Goal: Task Accomplishment & Management: Complete application form

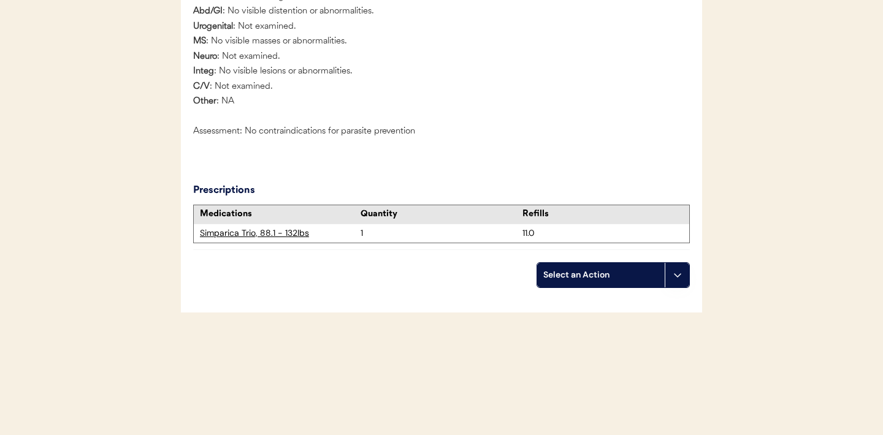
scroll to position [1319, 0]
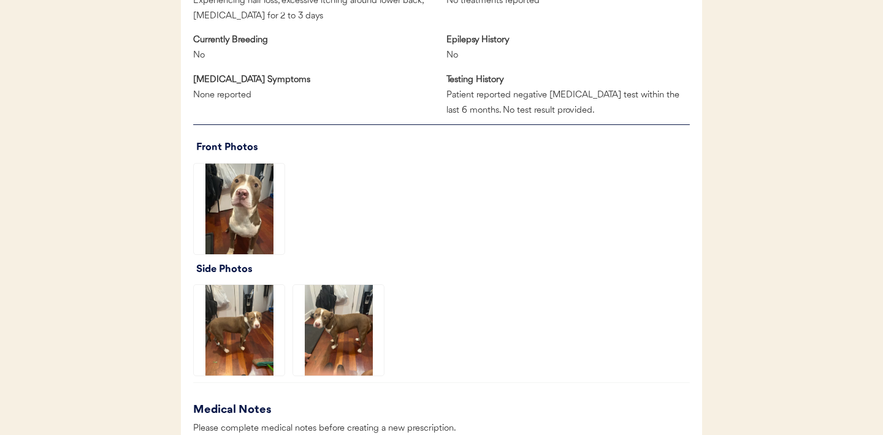
scroll to position [862, 0]
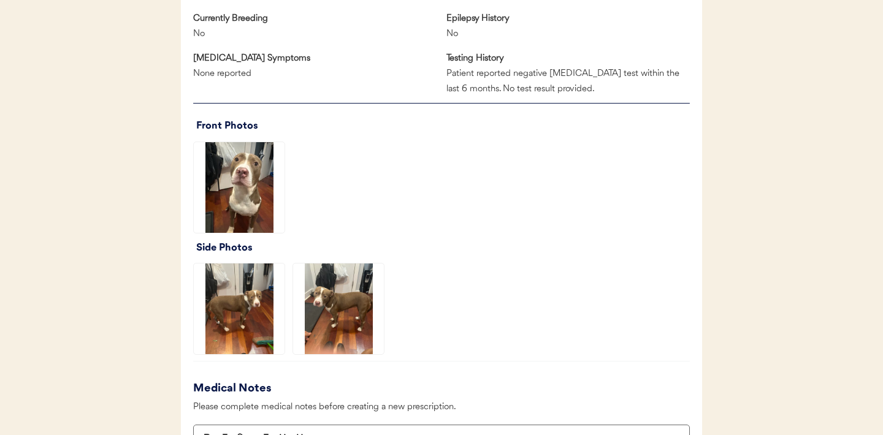
click at [242, 205] on img at bounding box center [239, 187] width 91 height 91
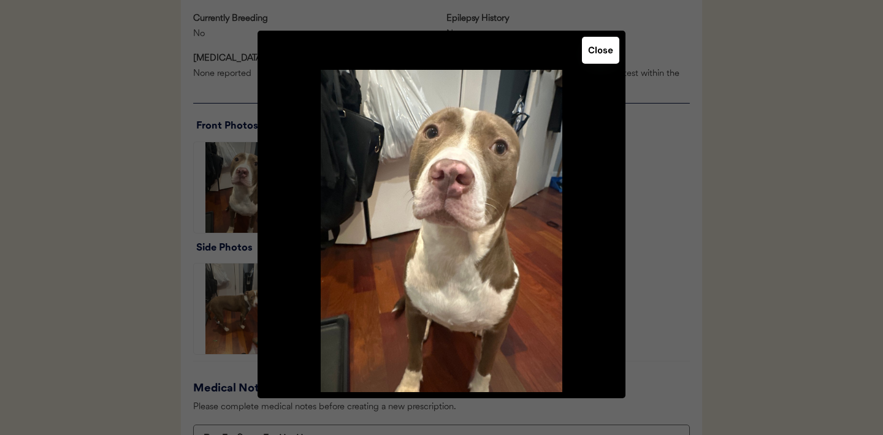
click at [590, 56] on button "Close" at bounding box center [600, 50] width 37 height 27
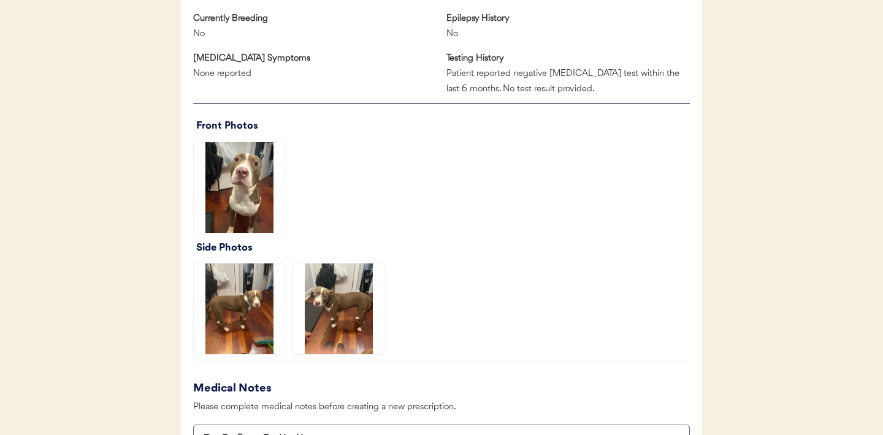
click at [257, 313] on img at bounding box center [239, 309] width 91 height 91
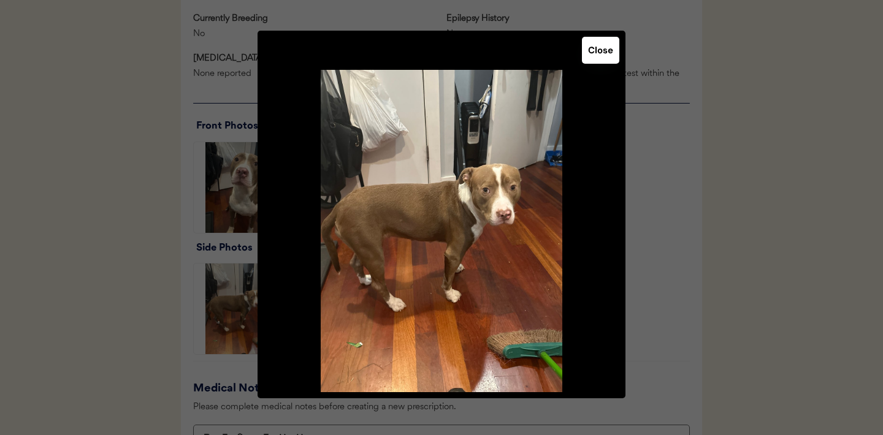
click at [604, 51] on button "Close" at bounding box center [600, 50] width 37 height 27
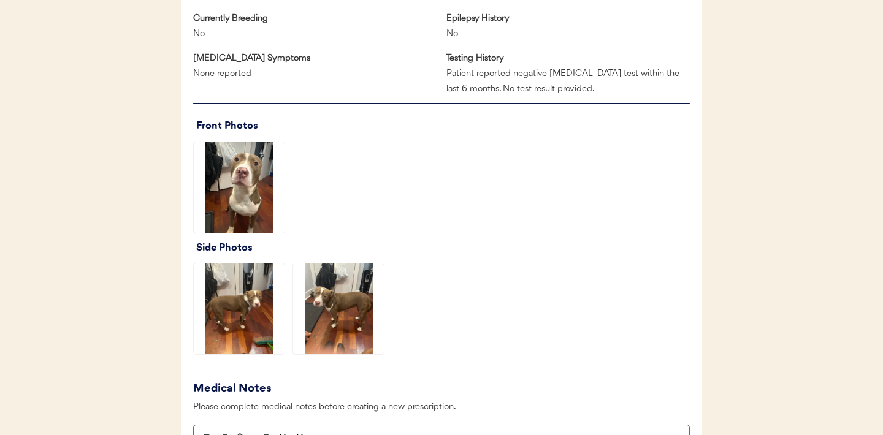
click at [355, 345] on img at bounding box center [338, 309] width 91 height 91
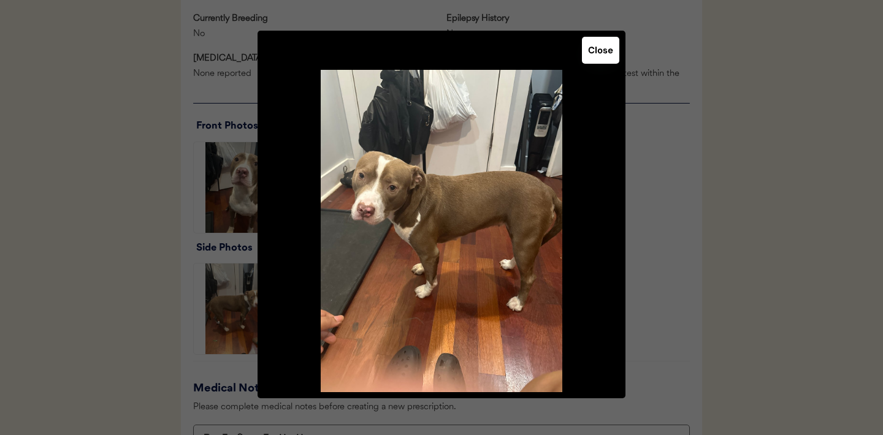
click at [597, 56] on button "Close" at bounding box center [600, 50] width 37 height 27
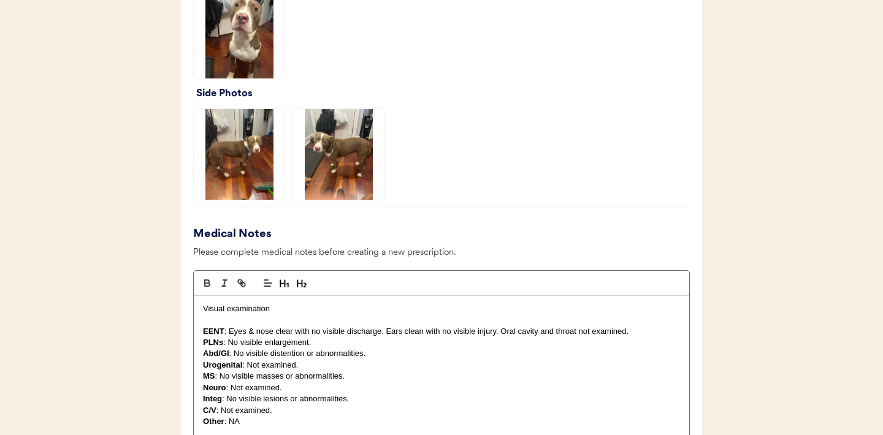
scroll to position [1019, 0]
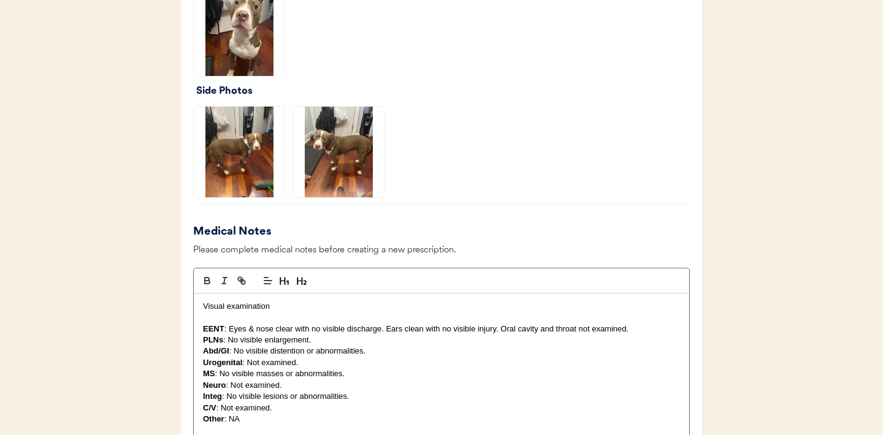
click at [310, 174] on img at bounding box center [338, 152] width 91 height 91
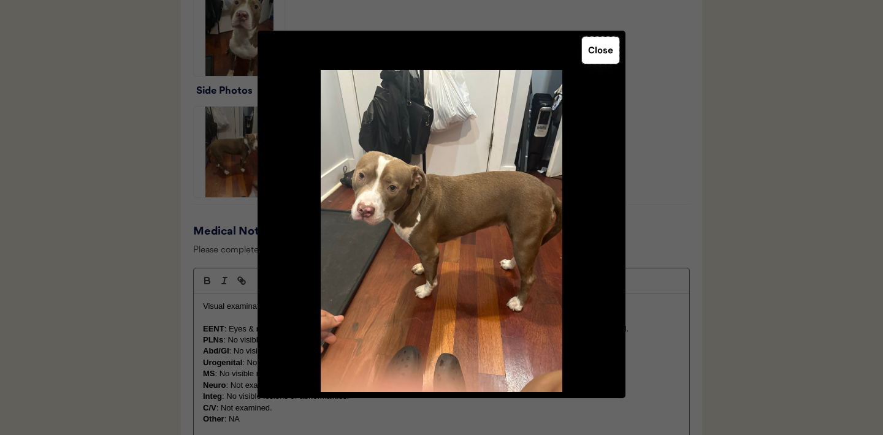
click at [611, 40] on button "Close" at bounding box center [600, 50] width 37 height 27
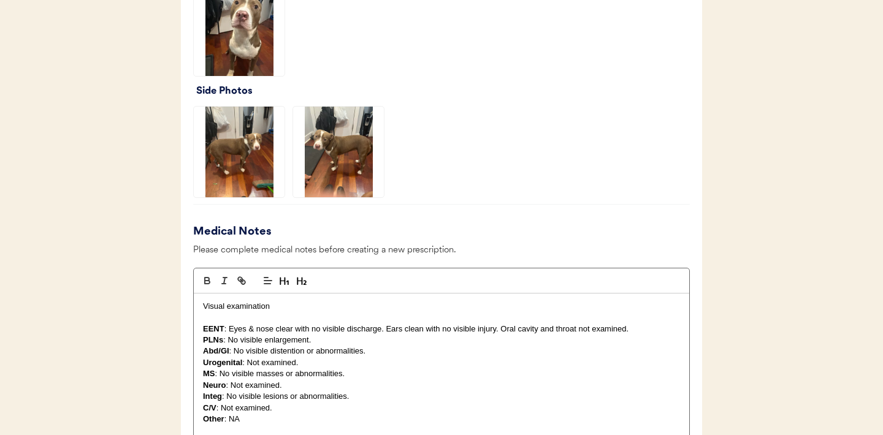
click at [248, 160] on img at bounding box center [239, 152] width 91 height 91
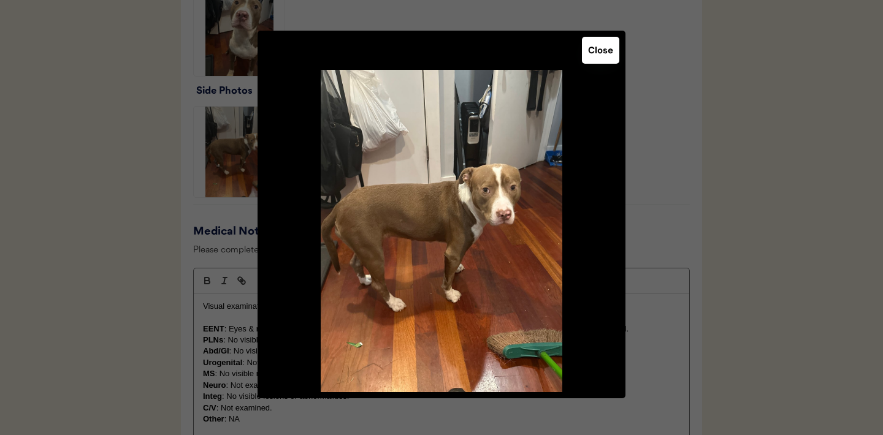
click at [589, 54] on button "Close" at bounding box center [600, 50] width 37 height 27
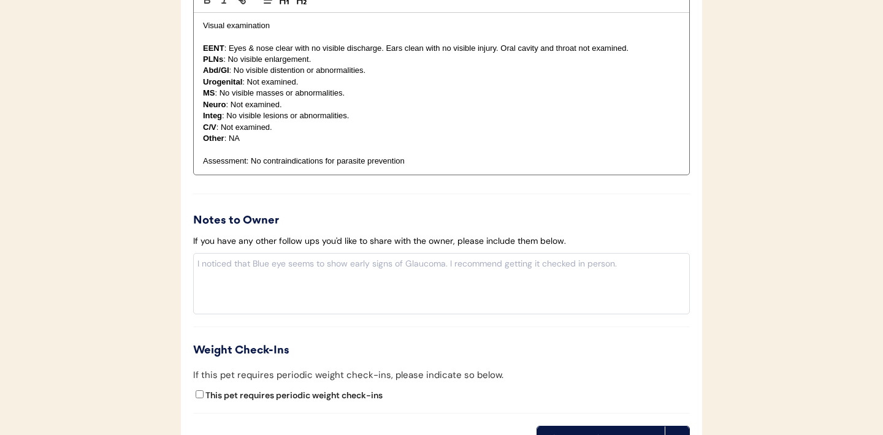
scroll to position [1463, 0]
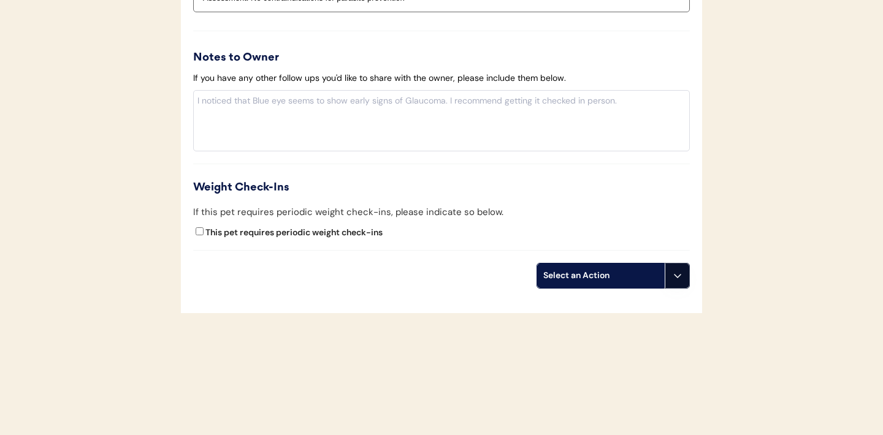
click at [681, 281] on button at bounding box center [677, 276] width 25 height 25
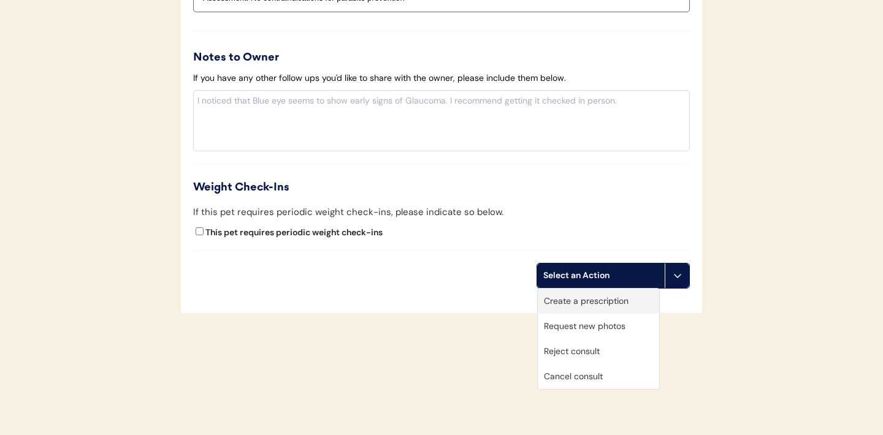
click at [606, 302] on div "Create a prescription" at bounding box center [598, 301] width 121 height 25
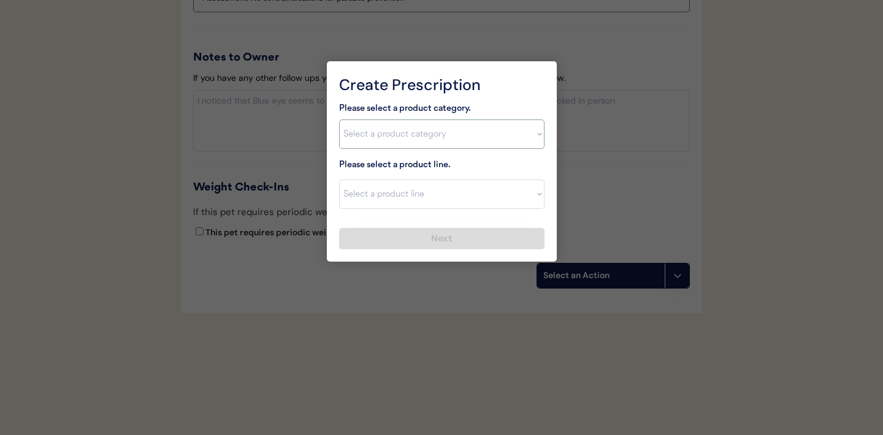
click at [528, 143] on select "Select a product category Allergies Antibiotics Anxiety Combo Parasite Preventi…" at bounding box center [441, 134] width 205 height 29
select select ""combo_parasite_prevention""
click at [519, 192] on select "Select a product line" at bounding box center [441, 194] width 205 height 29
click at [531, 191] on select "Select a product line" at bounding box center [441, 194] width 205 height 29
click at [528, 135] on select "Select a product category Allergies Antibiotics Anxiety Combo Parasite Preventi…" at bounding box center [441, 134] width 205 height 29
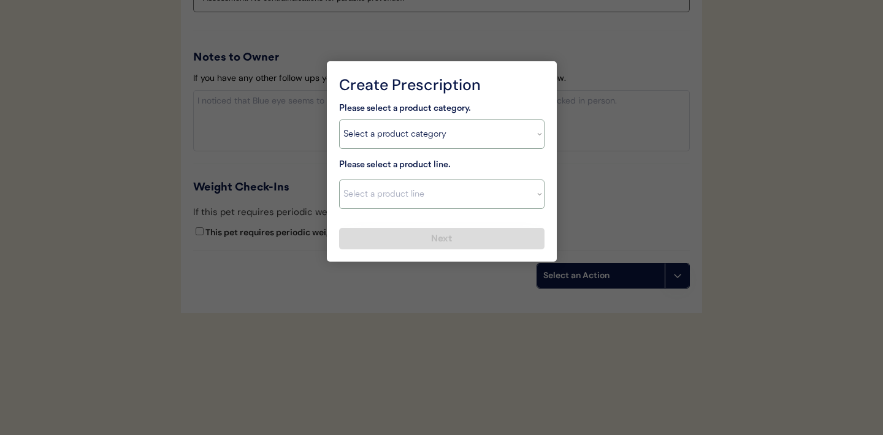
click at [536, 200] on select "Select a product line Advantage Multi for Dogs Credelio Quattro NexGard Plus Ne…" at bounding box center [441, 194] width 205 height 29
select select ""Simparica Trio""
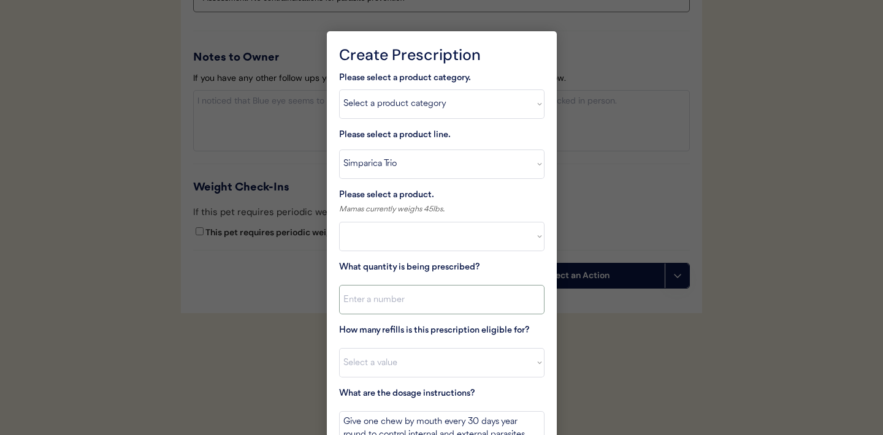
select select ""PLACEHOLDER_1427118222253""
click at [522, 235] on select "Select a product Simparica Trio, 2.8 - 5.5lbs Simparica Trio, 5.6 - 11lbs Simpa…" at bounding box center [441, 236] width 205 height 29
click at [530, 156] on select "Select a product line Advantage Multi for Dogs Credelio Quattro NexGard Plus Ne…" at bounding box center [441, 164] width 205 height 29
select select ""NexGard Plus""
click at [496, 249] on select "Select a product NexGard Plus, 4 - 8lbs NexGard Plus, 8.1 - 17lbs NexGard Plus,…" at bounding box center [441, 236] width 205 height 29
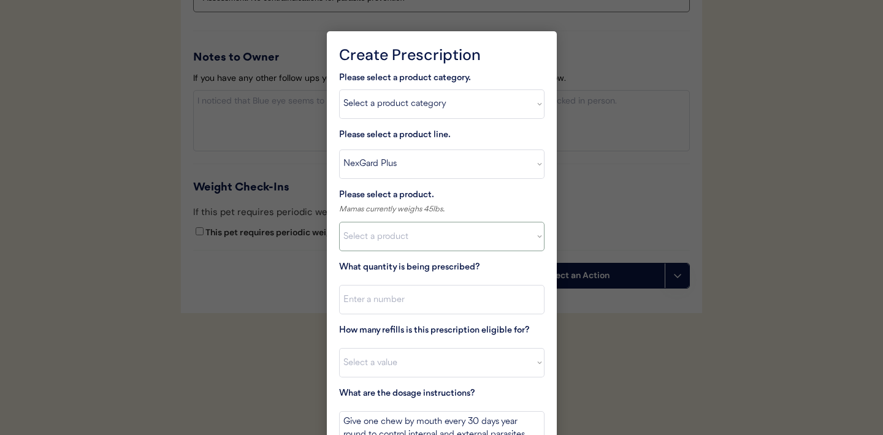
select select ""1348695171700984260__LOOKUP__1712799173866x215249260608263440""
click at [444, 299] on input "input" at bounding box center [441, 299] width 205 height 29
type input "1"
click at [427, 350] on select "Select a value 0 1 2 3 4 5 6 7 8 10 11" at bounding box center [441, 362] width 205 height 29
select select "11"
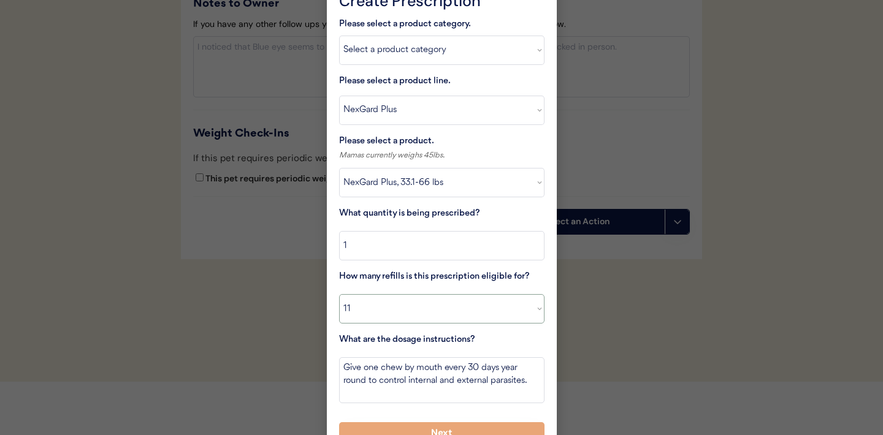
scroll to position [1537, 0]
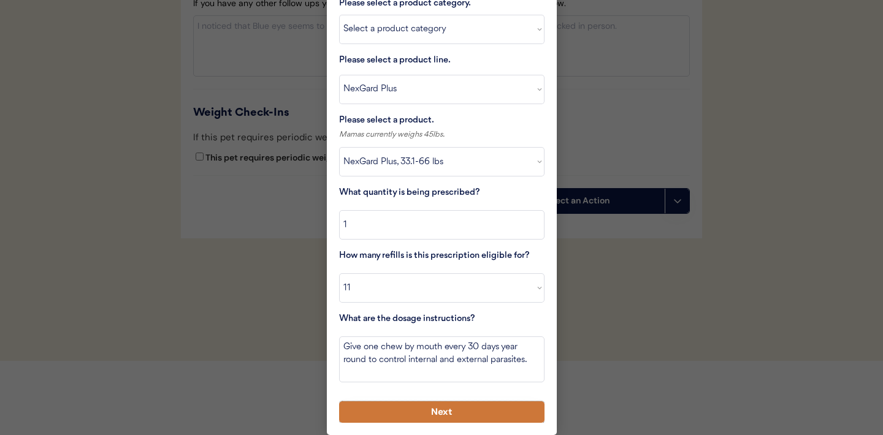
click at [408, 413] on button "Next" at bounding box center [441, 412] width 205 height 21
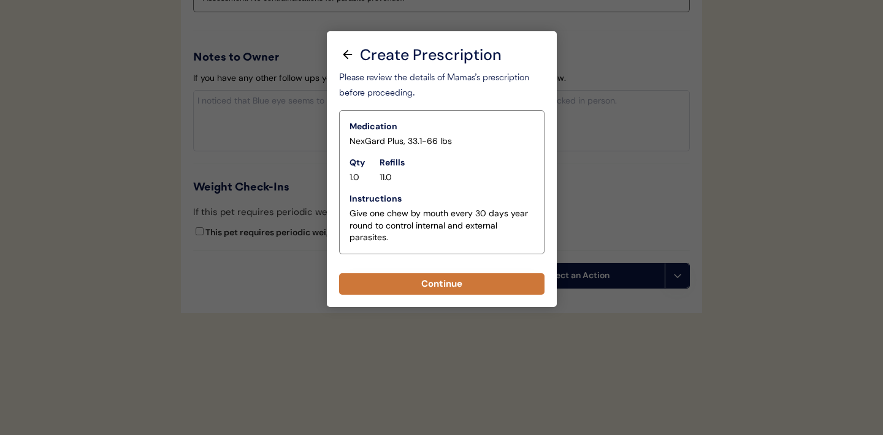
click at [434, 283] on button "Continue" at bounding box center [441, 283] width 205 height 21
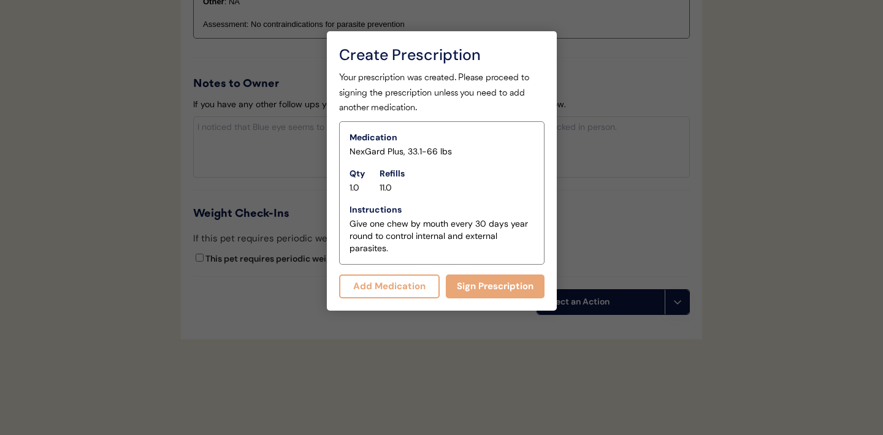
scroll to position [1489, 0]
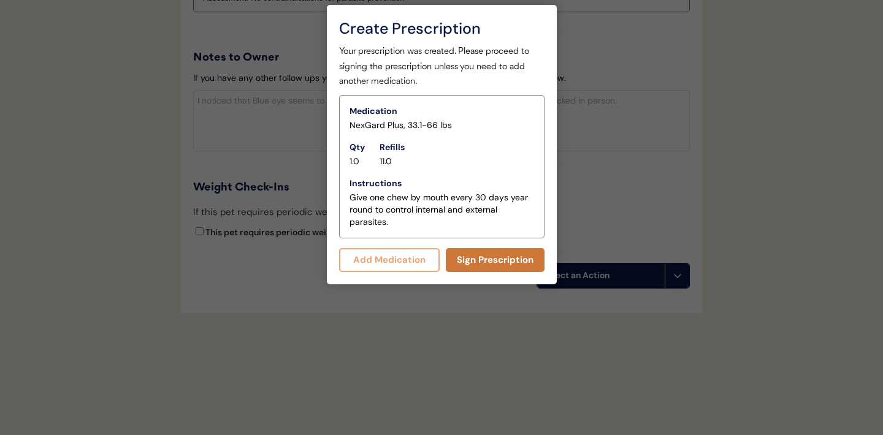
click at [486, 257] on button "Sign Prescription" at bounding box center [495, 260] width 99 height 24
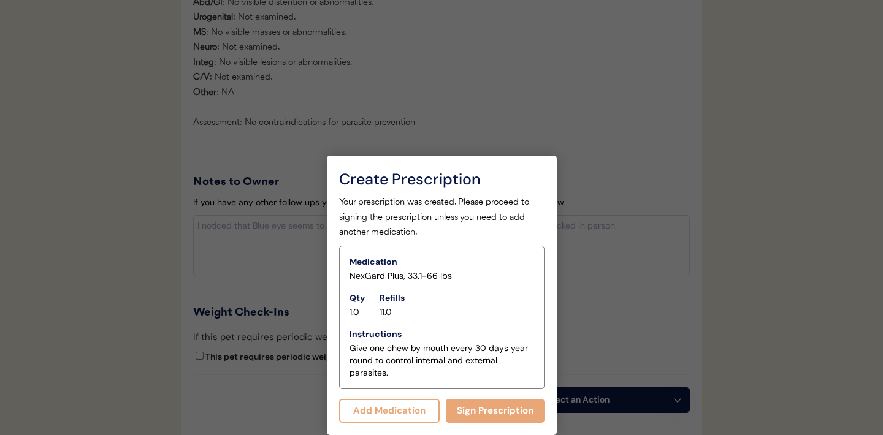
scroll to position [1478, 0]
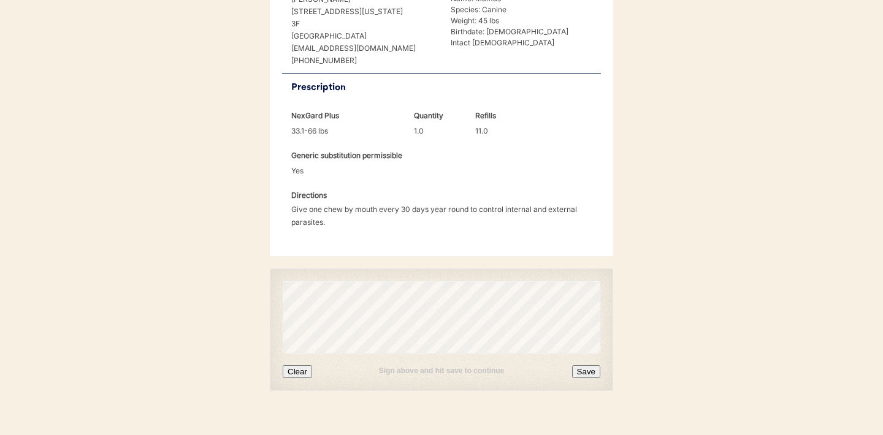
scroll to position [315, 0]
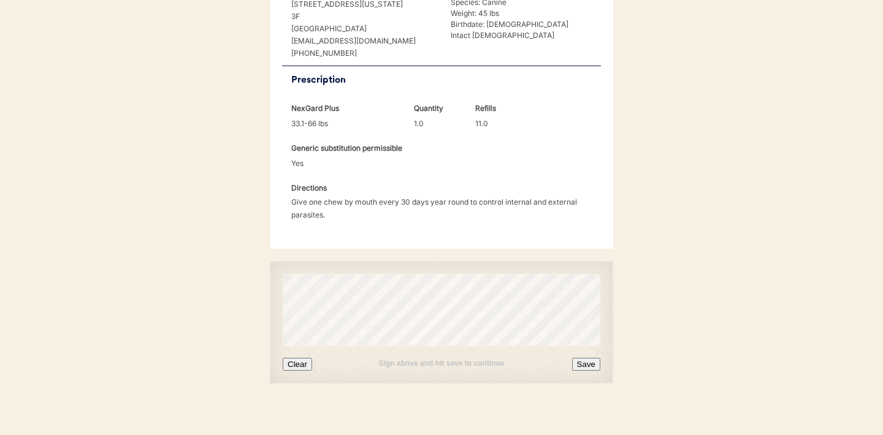
click at [302, 365] on button "Clear" at bounding box center [297, 364] width 29 height 13
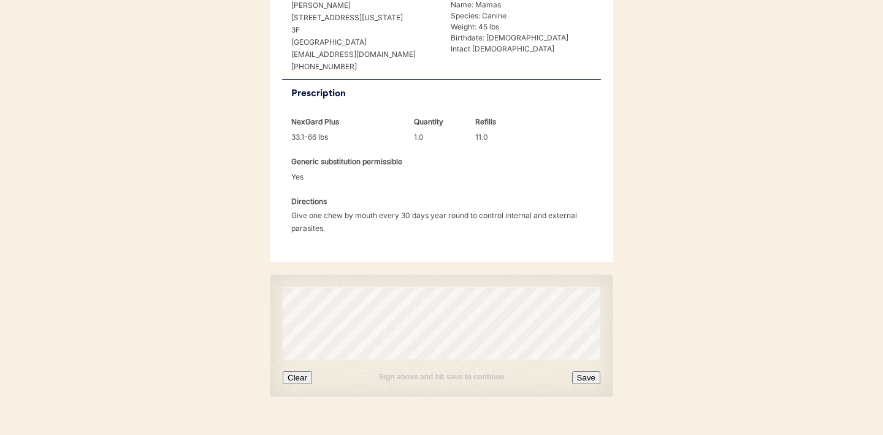
scroll to position [327, 0]
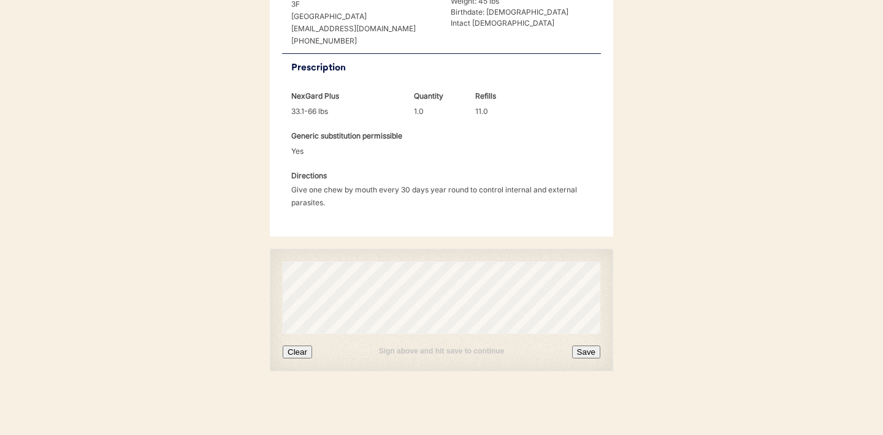
click at [582, 349] on button "Save" at bounding box center [586, 352] width 28 height 13
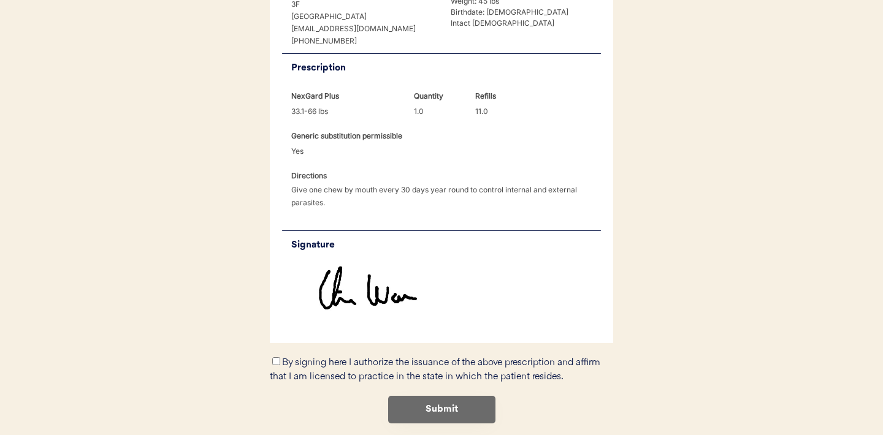
scroll to position [376, 0]
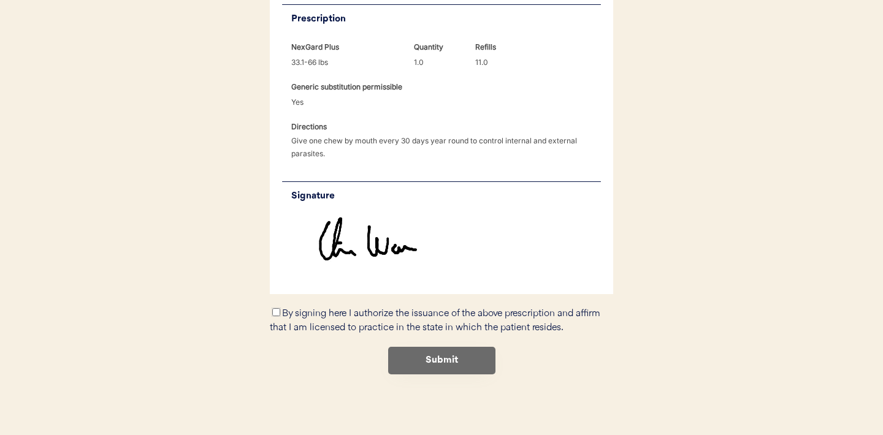
click at [277, 311] on input "By signing here I authorize the issuance of the above prescription and affirm t…" at bounding box center [276, 312] width 8 height 8
checkbox input "true"
click at [437, 363] on button "Submit" at bounding box center [441, 361] width 107 height 28
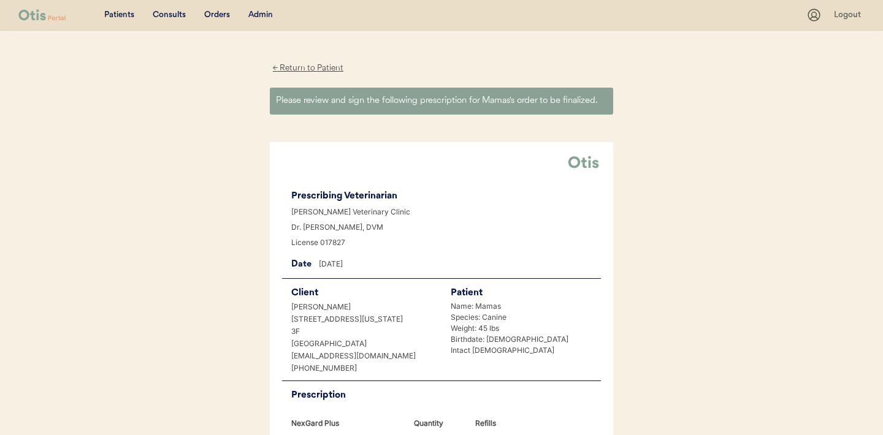
scroll to position [0, 0]
